Goal: Task Accomplishment & Management: Manage account settings

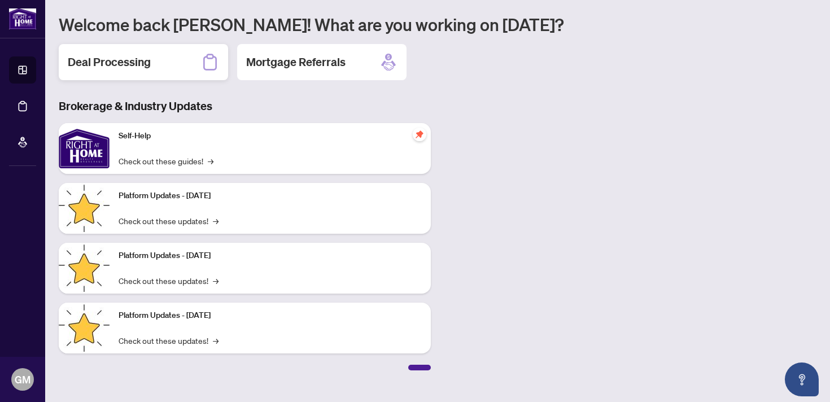
click at [148, 65] on h2 "Deal Processing" at bounding box center [109, 62] width 83 height 16
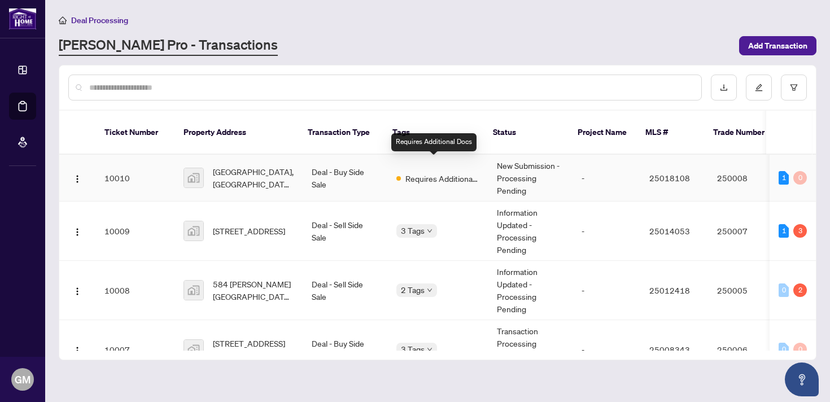
click at [457, 172] on span "Requires Additional Docs" at bounding box center [441, 178] width 73 height 12
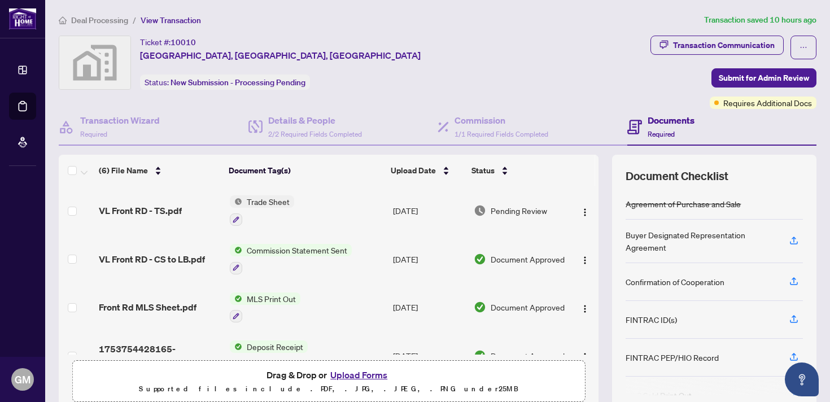
click at [312, 252] on span "Commission Statement Sent" at bounding box center [297, 250] width 110 height 12
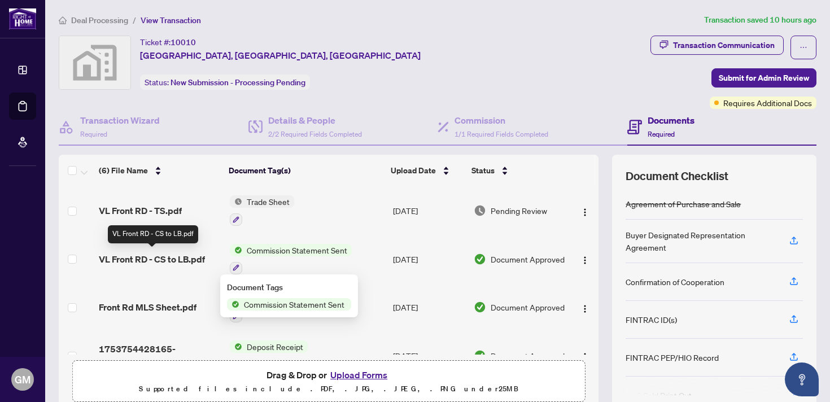
click at [181, 252] on span "VL Front RD - CS to LB.pdf" at bounding box center [152, 259] width 106 height 14
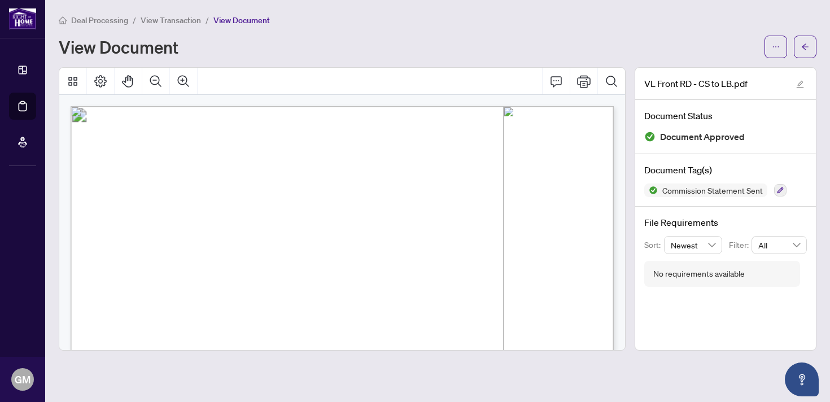
click at [167, 22] on span "View Transaction" at bounding box center [171, 20] width 60 height 10
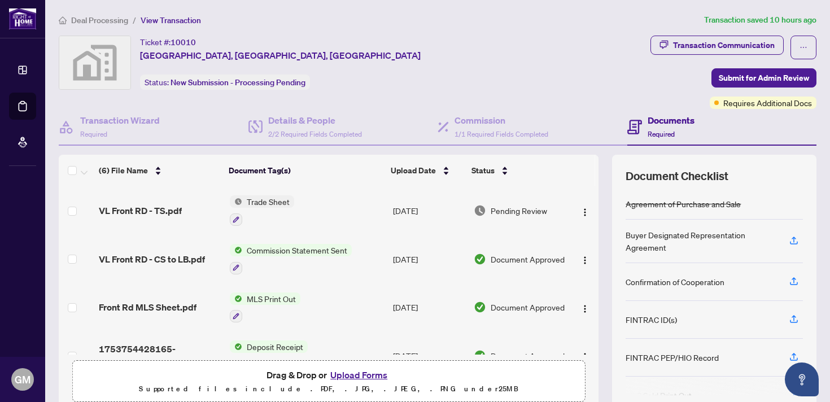
click at [260, 203] on span "Trade Sheet" at bounding box center [268, 201] width 52 height 12
click at [155, 204] on span "VL Front RD - TS.pdf" at bounding box center [140, 211] width 83 height 14
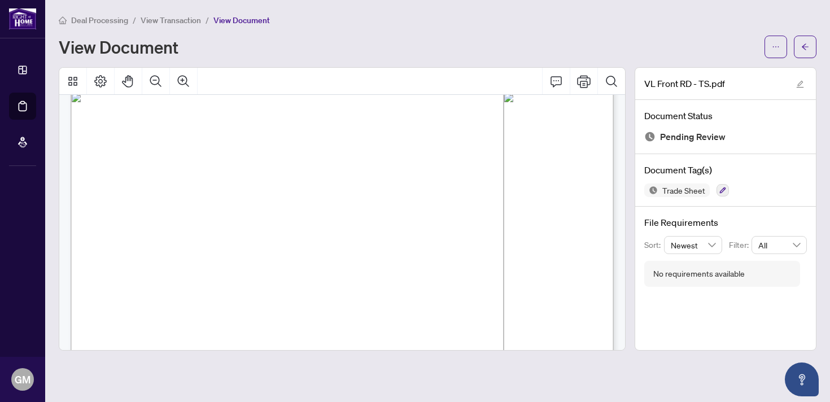
scroll to position [470, 0]
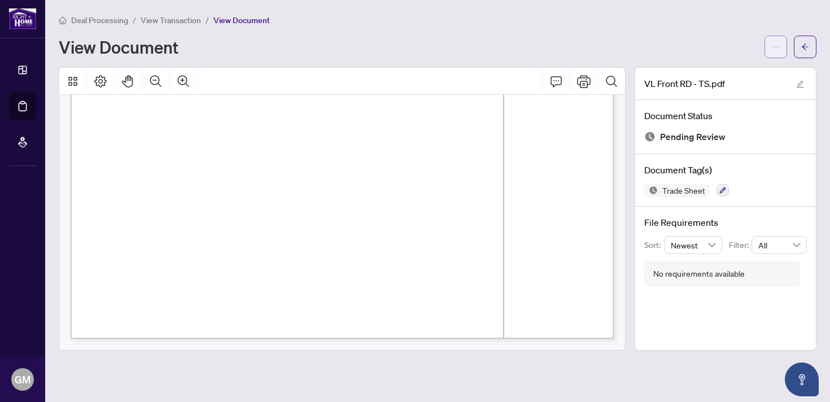
click at [775, 47] on icon "ellipsis" at bounding box center [776, 47] width 8 height 8
click at [725, 75] on span "Download" at bounding box center [735, 71] width 86 height 12
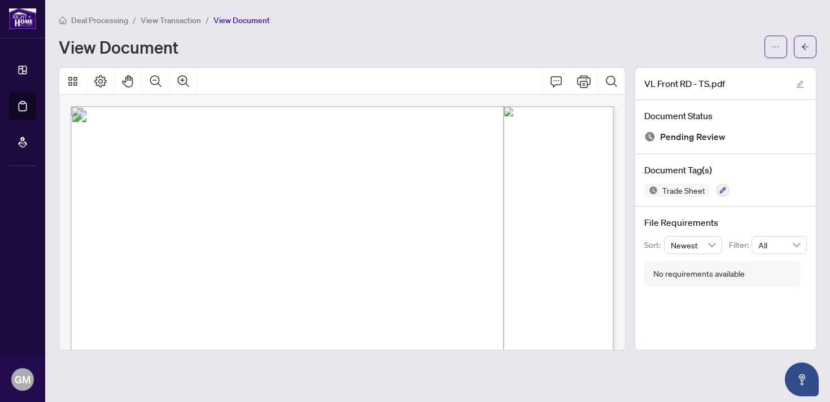
click at [823, 67] on main "Deal Processing / View Transaction / View Document View Document VL Front RD - …" at bounding box center [437, 201] width 785 height 402
click at [775, 50] on icon "ellipsis" at bounding box center [776, 47] width 8 height 8
click at [192, 23] on span "View Transaction" at bounding box center [171, 20] width 60 height 10
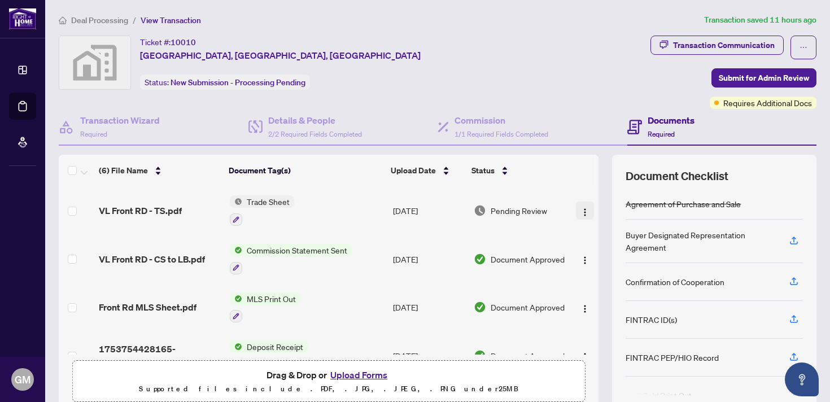
click at [585, 209] on img "button" at bounding box center [584, 212] width 9 height 9
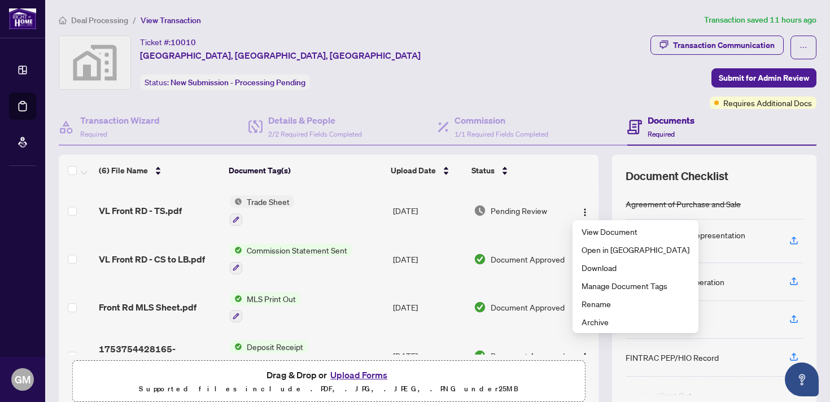
click at [371, 80] on div "Ticket #: [STREET_ADDRESS] Status: New Submission - Processing Pending" at bounding box center [352, 63] width 587 height 54
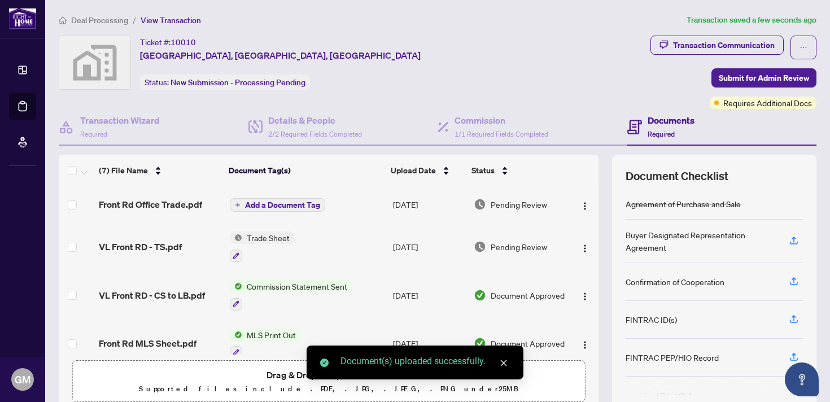
click at [261, 201] on span "Add a Document Tag" at bounding box center [282, 205] width 75 height 8
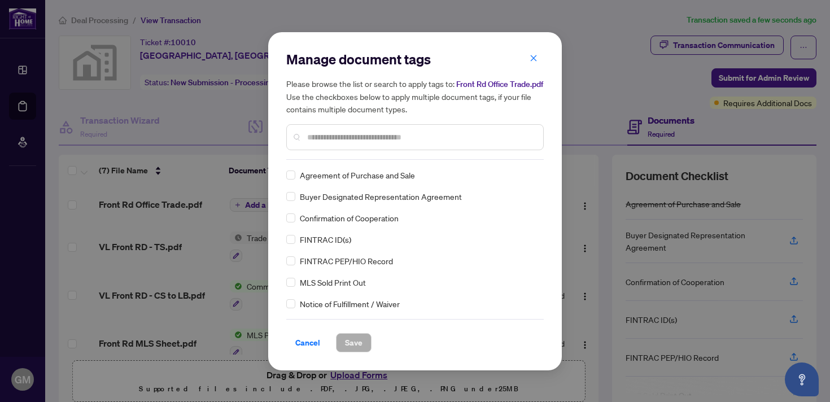
click at [344, 134] on input "text" at bounding box center [420, 137] width 227 height 12
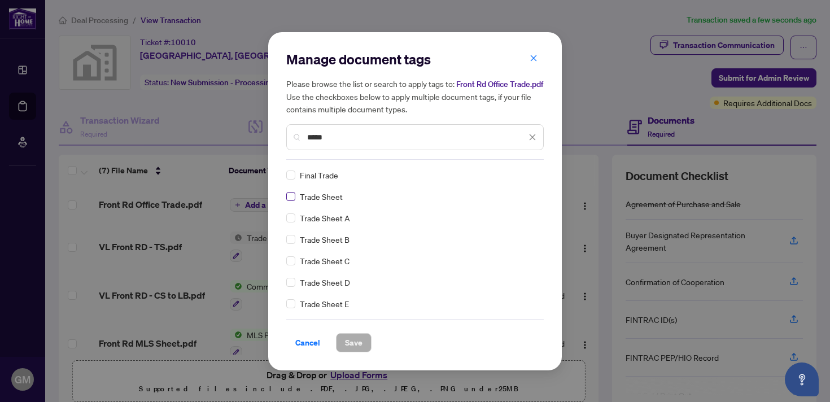
type input "*****"
click at [348, 337] on span "Save" at bounding box center [354, 343] width 18 height 18
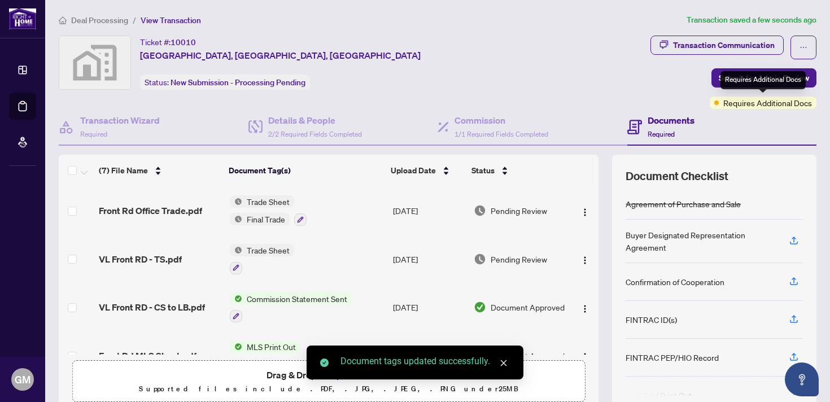
click at [750, 107] on span "Requires Additional Docs" at bounding box center [767, 103] width 89 height 12
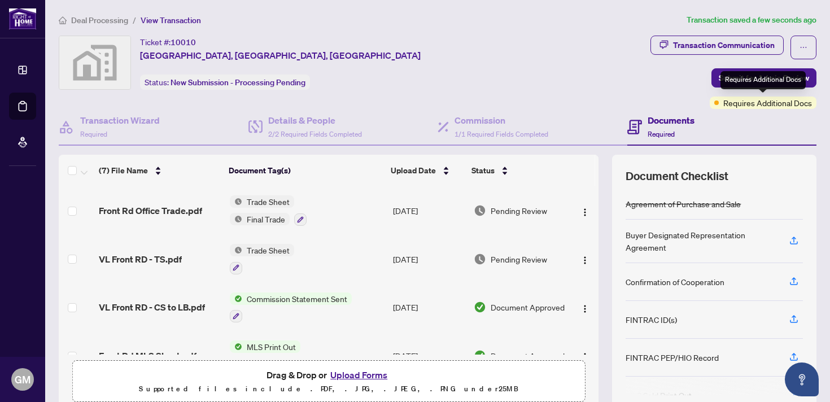
click at [764, 102] on span "Requires Additional Docs" at bounding box center [767, 103] width 89 height 12
click at [749, 106] on span "Requires Additional Docs" at bounding box center [767, 103] width 89 height 12
click at [777, 104] on span "Requires Additional Docs" at bounding box center [767, 103] width 89 height 12
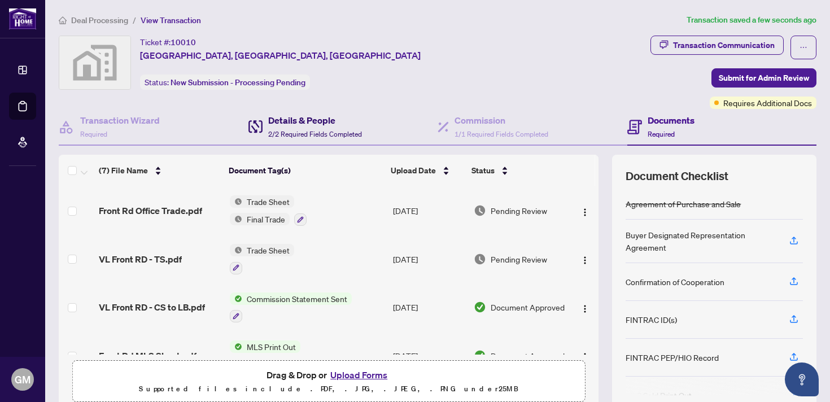
click at [284, 127] on div "Details & People 2/2 Required Fields Completed" at bounding box center [315, 126] width 94 height 27
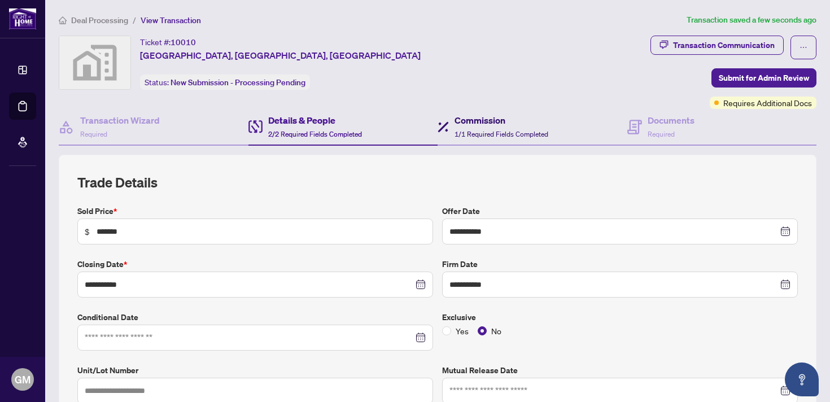
click at [481, 121] on h4 "Commission" at bounding box center [501, 120] width 94 height 14
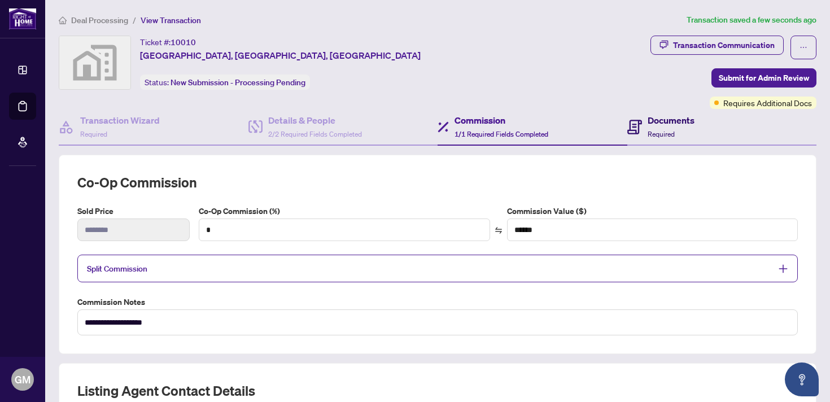
click at [671, 120] on h4 "Documents" at bounding box center [671, 120] width 47 height 14
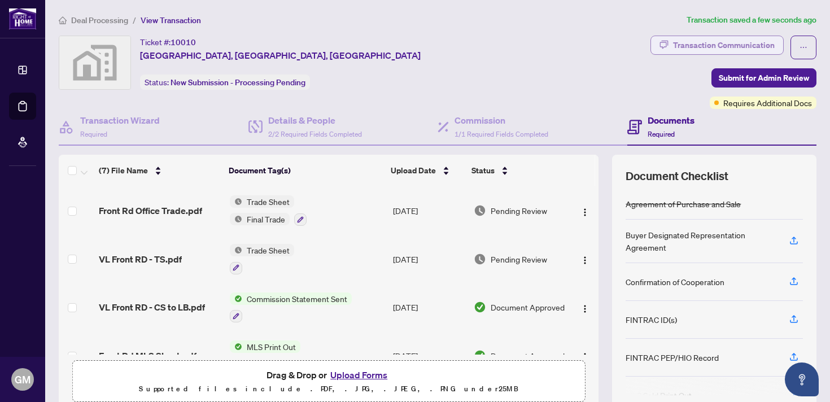
click at [728, 45] on div "Transaction Communication" at bounding box center [724, 45] width 102 height 18
type textarea "**********"
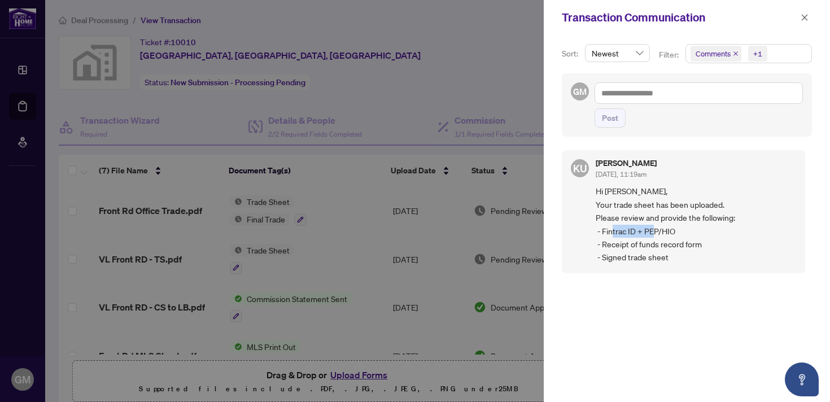
drag, startPoint x: 629, startPoint y: 230, endPoint x: 679, endPoint y: 230, distance: 50.2
click at [679, 230] on span "Hi [PERSON_NAME], Your trade sheet has been uploaded. Please review and provide…" at bounding box center [696, 224] width 200 height 79
click at [676, 246] on span "Hi [PERSON_NAME], Your trade sheet has been uploaded. Please review and provide…" at bounding box center [696, 224] width 200 height 79
click at [802, 18] on icon "close" at bounding box center [805, 18] width 8 height 8
